Goal: Information Seeking & Learning: Understand process/instructions

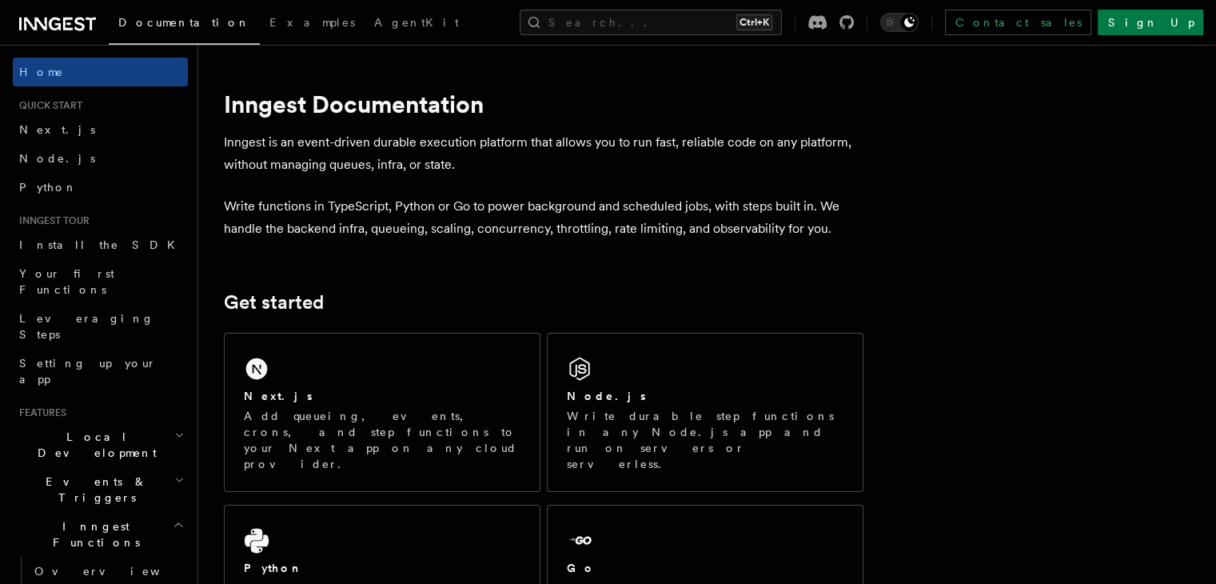
scroll to position [155, 0]
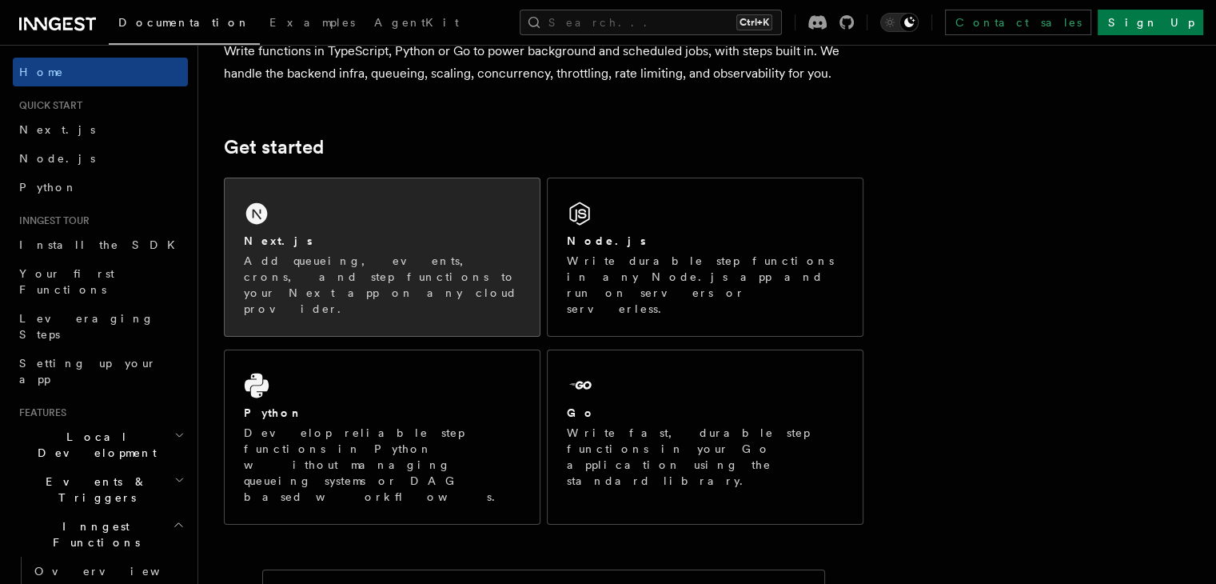
click at [412, 201] on div "Next.js Add queueing, events, crons, and step functions to your Next app on any…" at bounding box center [382, 257] width 315 height 158
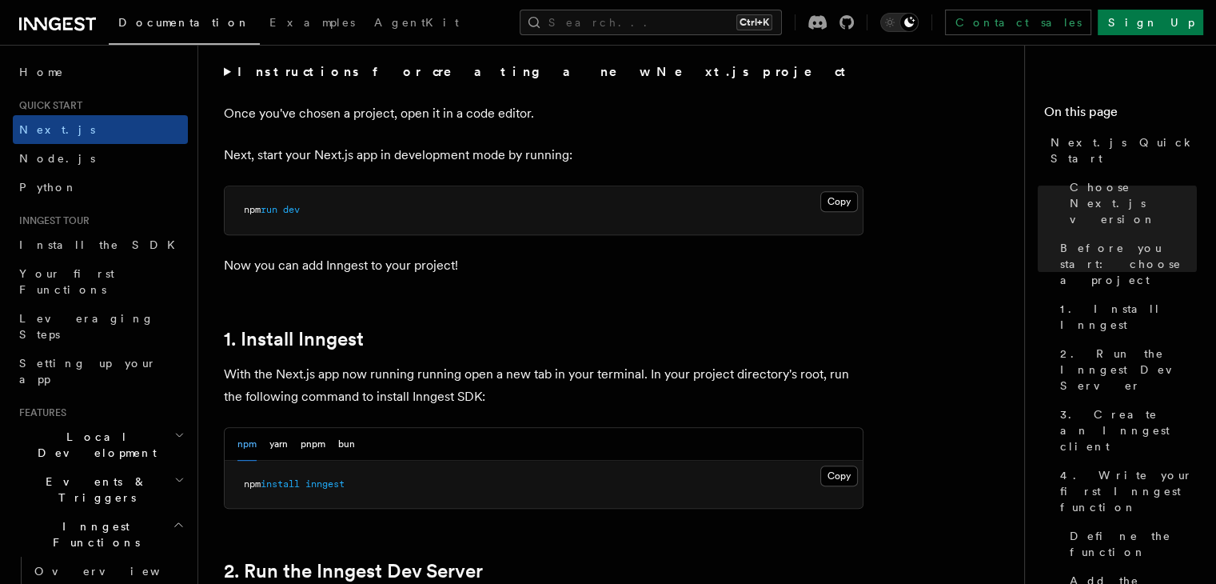
scroll to position [627, 0]
click at [850, 474] on button "Copy Copied" at bounding box center [839, 475] width 38 height 21
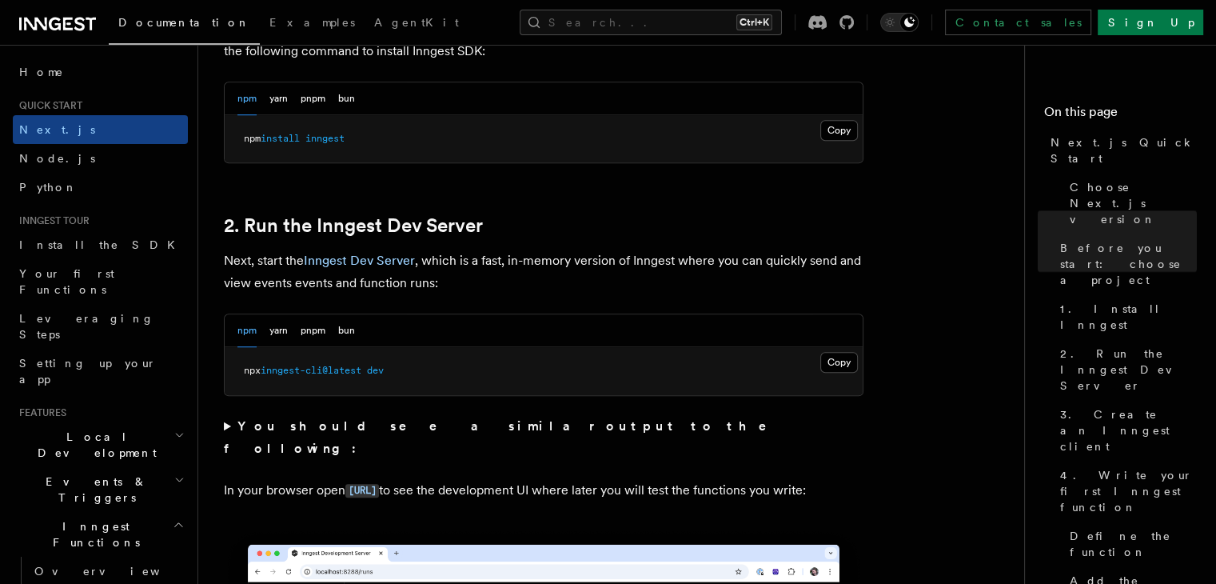
scroll to position [1036, 0]
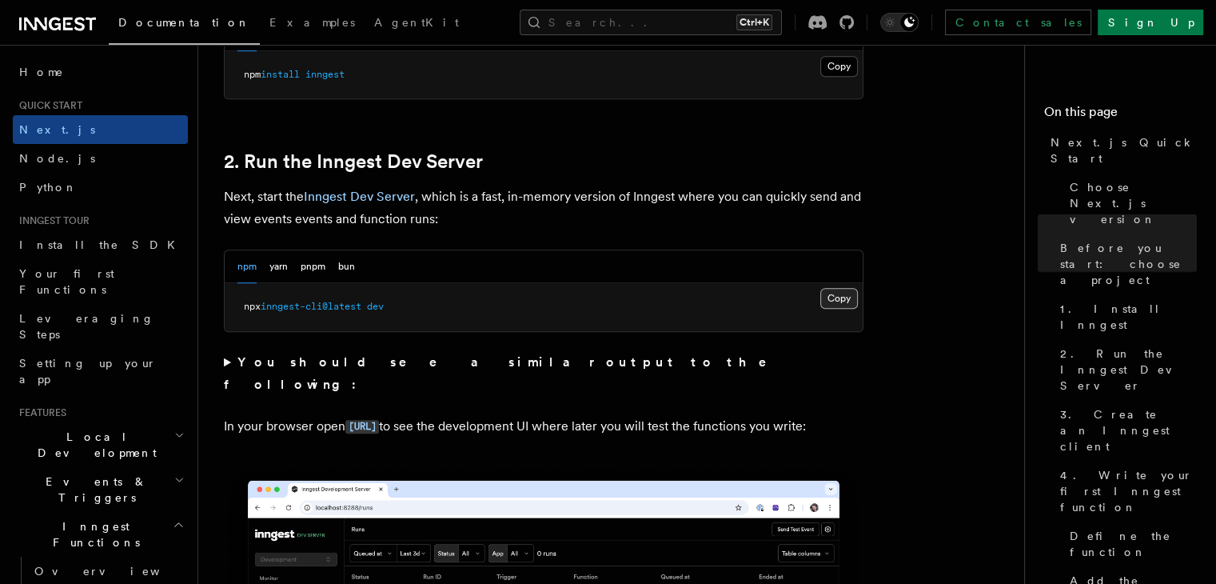
click at [837, 295] on button "Copy Copied" at bounding box center [839, 298] width 38 height 21
click at [379, 420] on code "[URL]" at bounding box center [362, 427] width 34 height 14
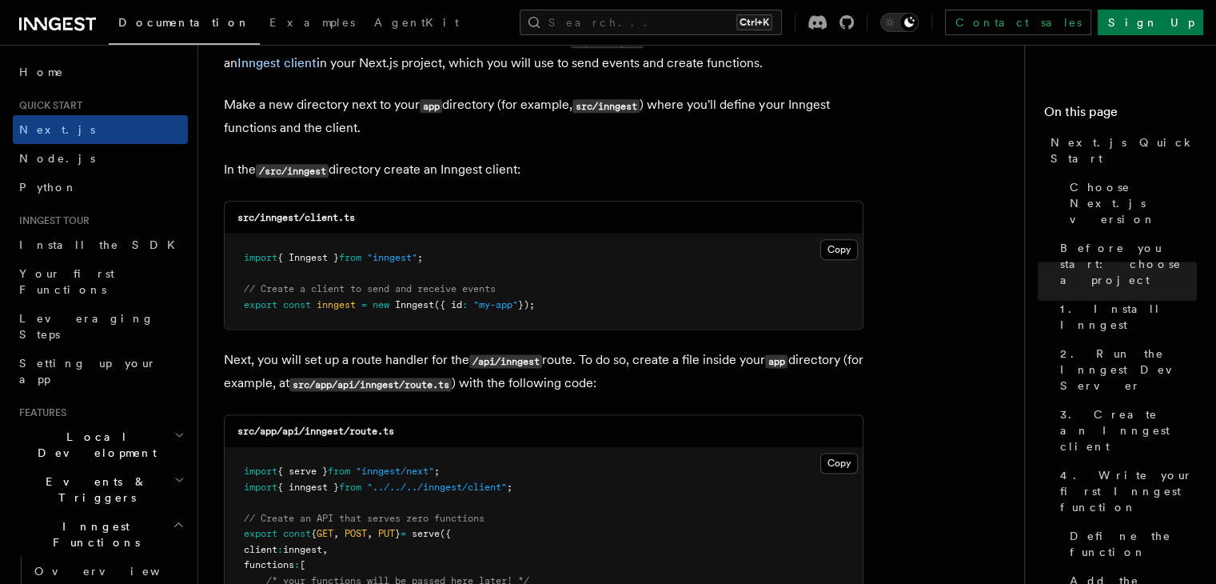
scroll to position [1957, 0]
click at [836, 245] on button "Copy Copied" at bounding box center [839, 251] width 38 height 21
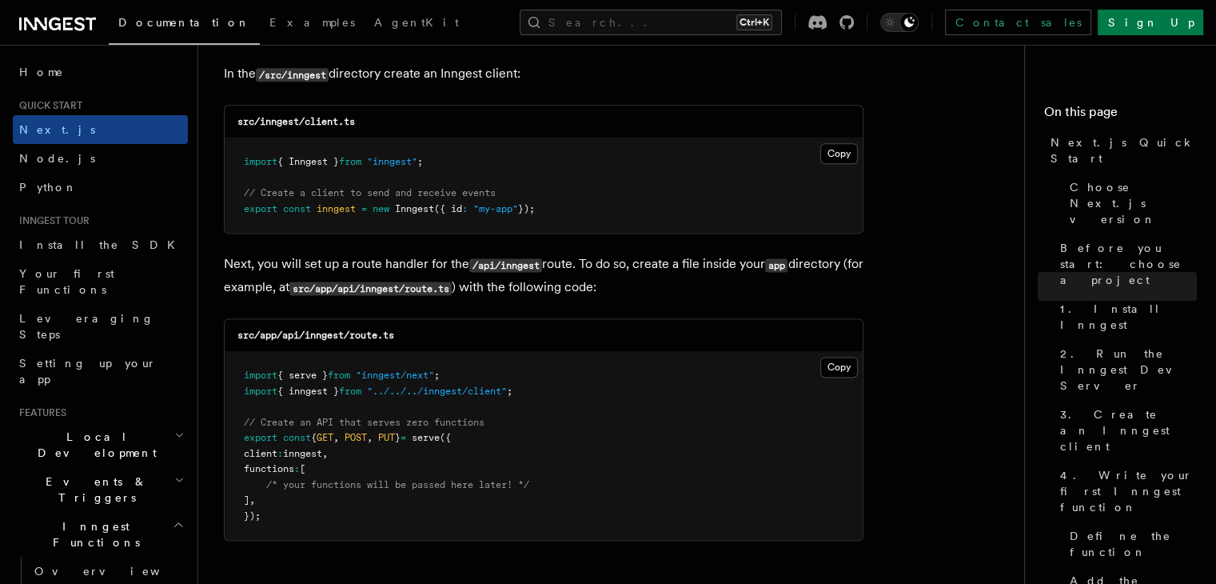
scroll to position [2057, 0]
click at [844, 362] on button "Copy Copied" at bounding box center [839, 365] width 38 height 21
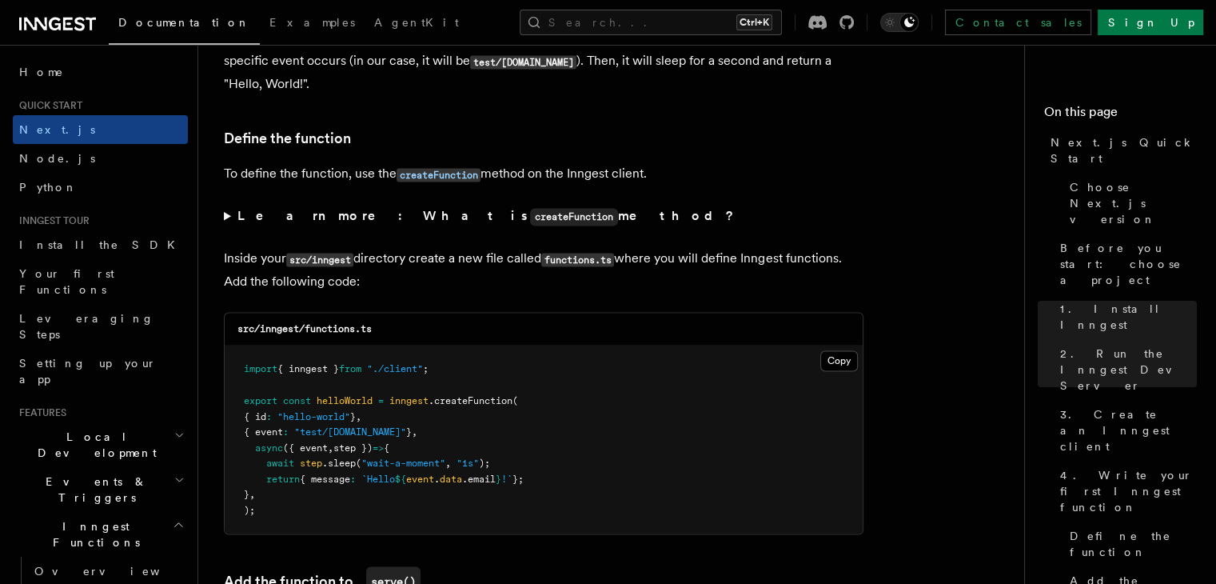
scroll to position [2656, 0]
click at [835, 359] on button "Copy Copied" at bounding box center [839, 359] width 38 height 21
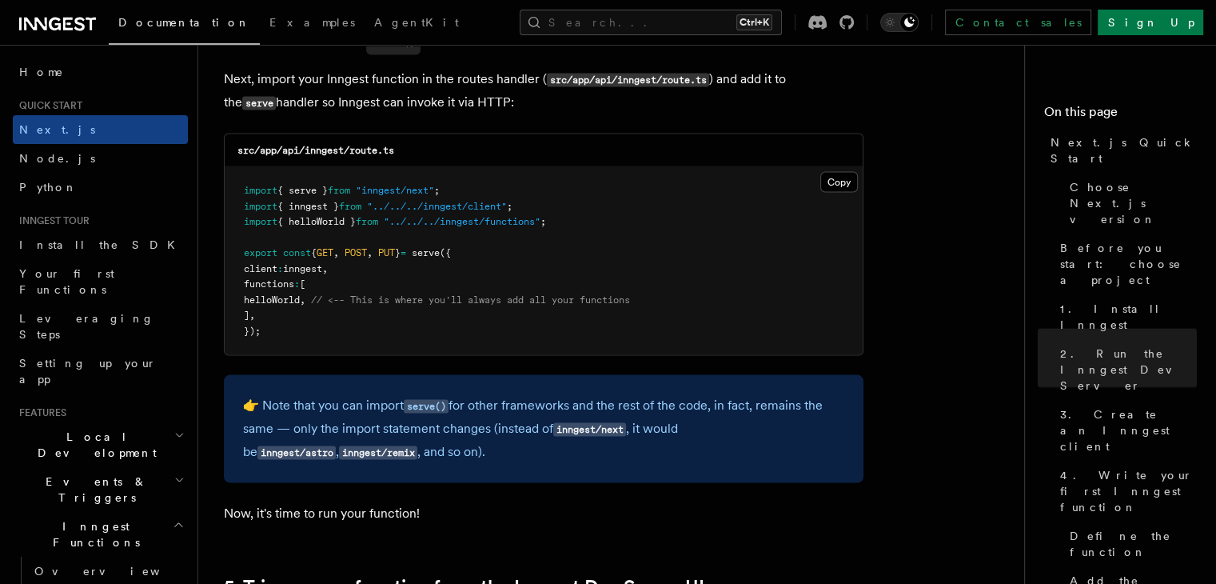
scroll to position [3198, 0]
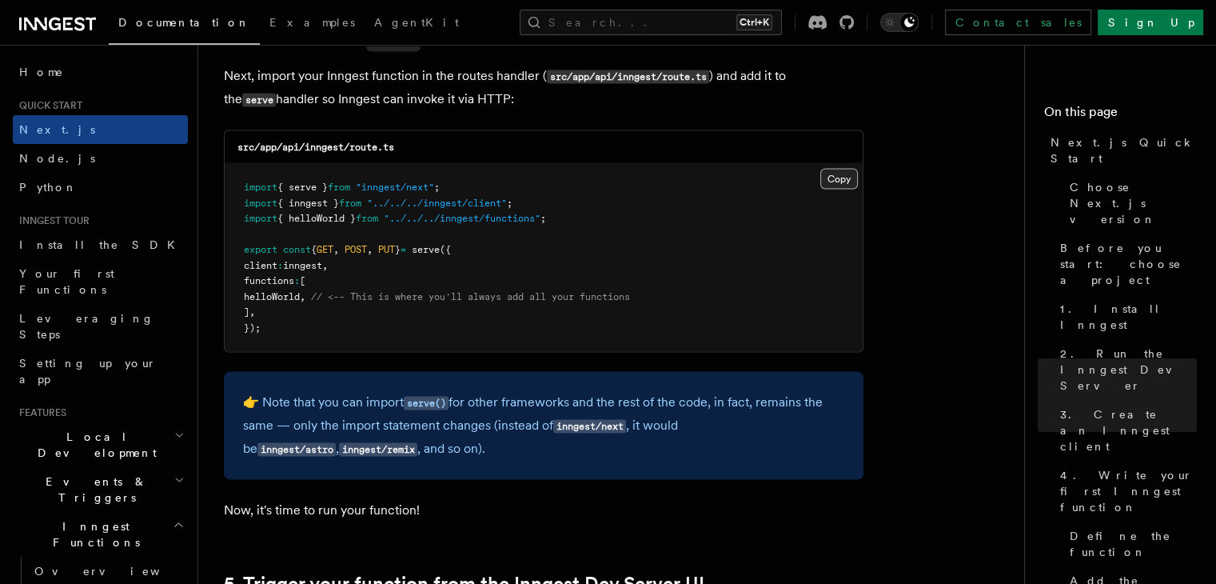
click at [832, 186] on button "Copy Copied" at bounding box center [839, 179] width 38 height 21
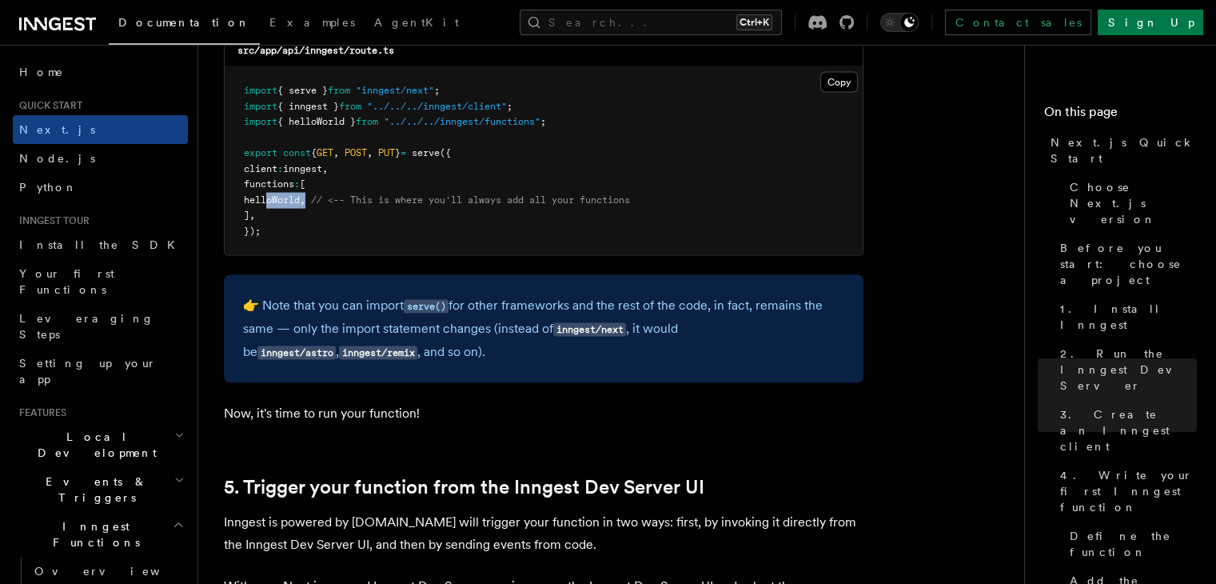
drag, startPoint x: 329, startPoint y: 202, endPoint x: 267, endPoint y: 200, distance: 61.6
click at [267, 200] on span "helloWorld , // <-- This is where you'll always add all your functions" at bounding box center [437, 199] width 386 height 11
copy span "helloWorld ,"
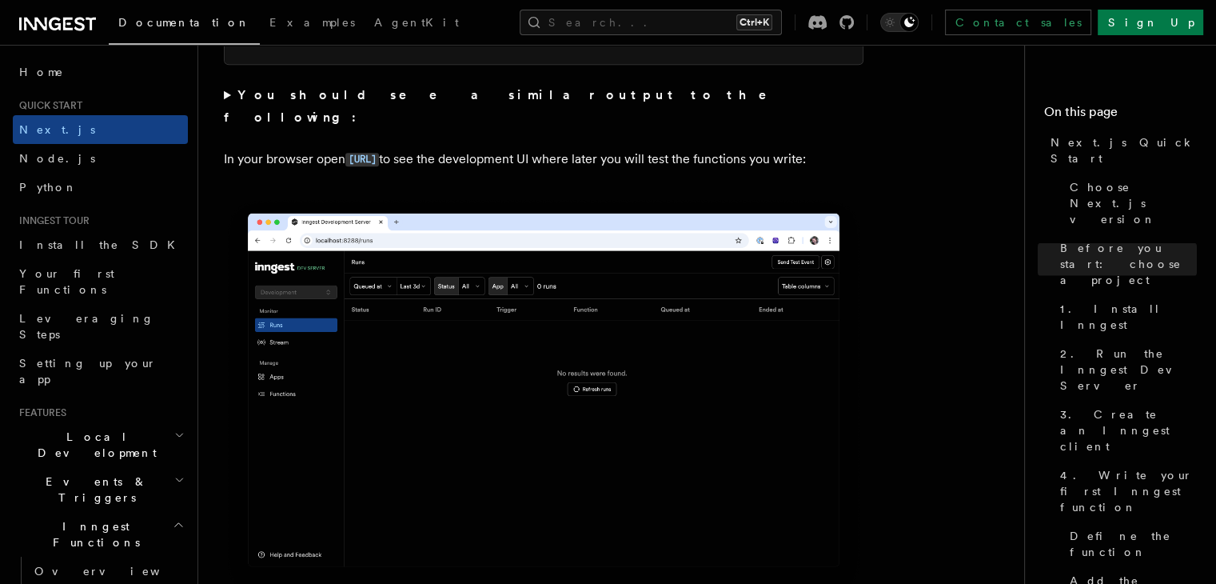
scroll to position [1299, 0]
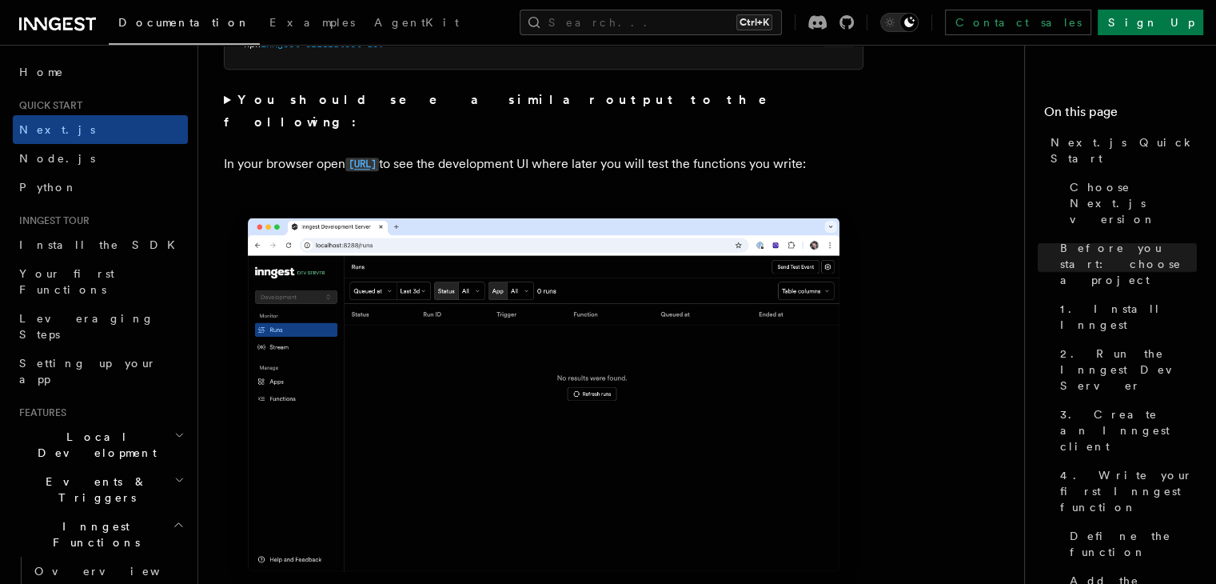
click at [379, 158] on code "[URL]" at bounding box center [362, 165] width 34 height 14
